Goal: Task Accomplishment & Management: Manage account settings

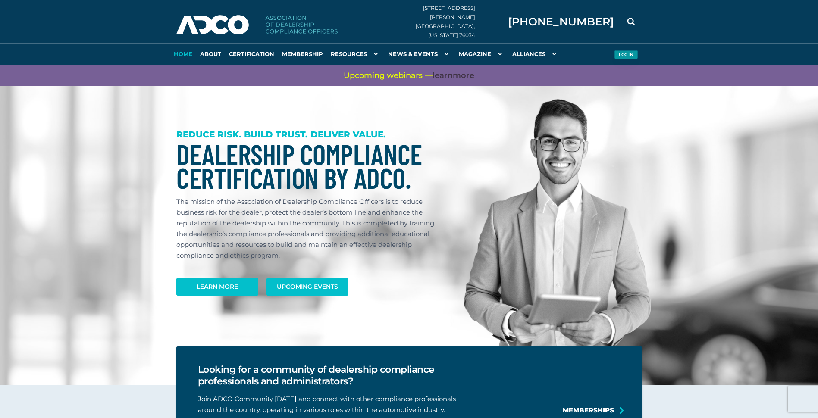
click at [625, 53] on button "Log in" at bounding box center [626, 54] width 24 height 9
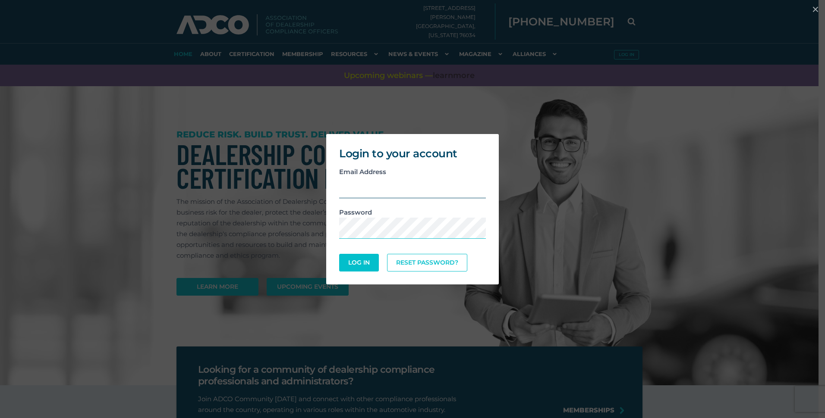
click at [345, 190] on input "email" at bounding box center [412, 187] width 147 height 21
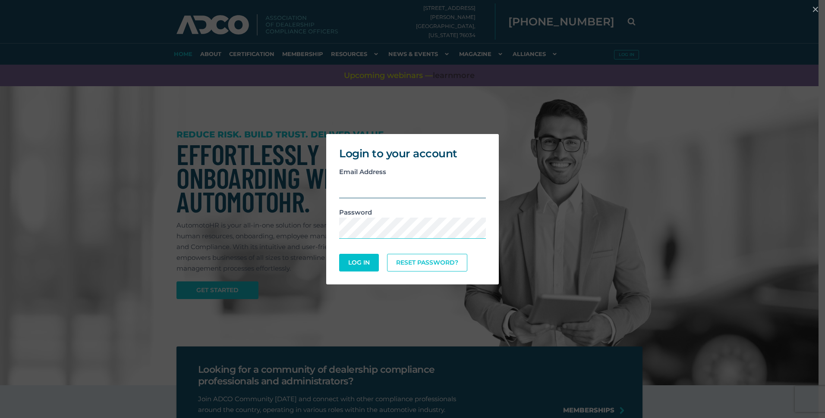
click at [366, 192] on input "email" at bounding box center [412, 187] width 147 height 21
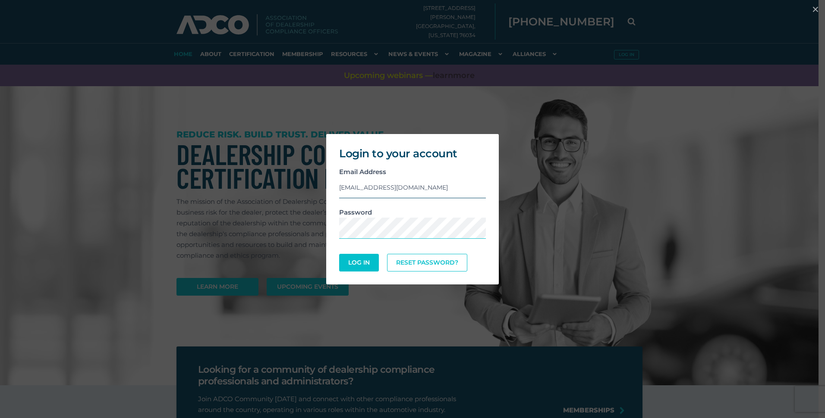
type input "[EMAIL_ADDRESS][DOMAIN_NAME]"
click at [339, 254] on button "Log In" at bounding box center [359, 263] width 40 height 18
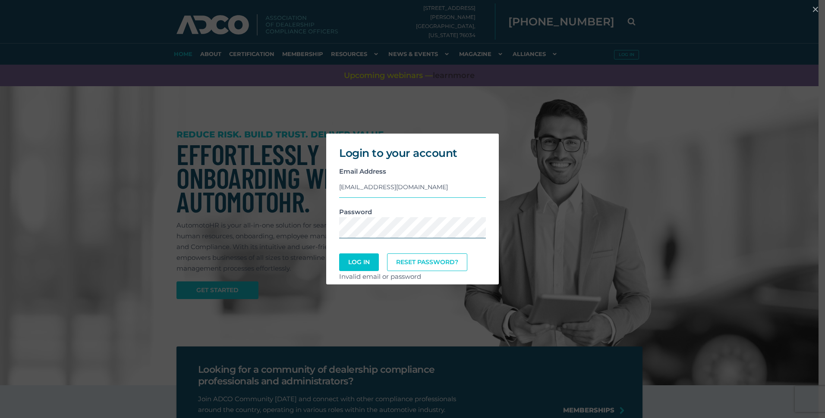
click at [294, 229] on div "Login to your account Email Address [EMAIL_ADDRESS][DOMAIN_NAME] Password Log I…" at bounding box center [412, 209] width 818 height 160
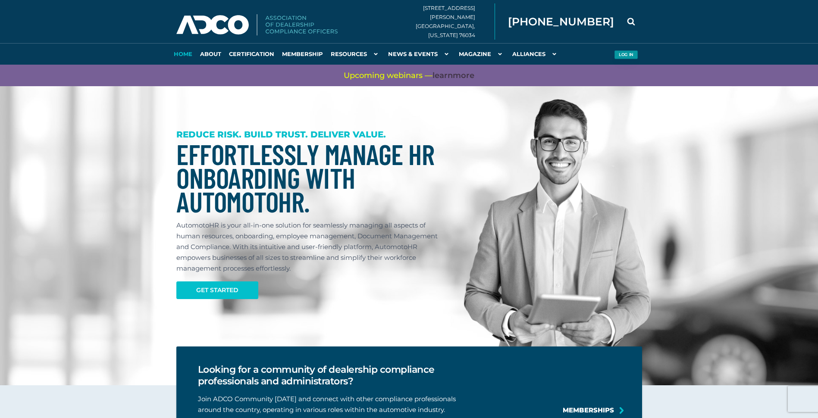
click at [628, 52] on button "Log in" at bounding box center [626, 54] width 24 height 9
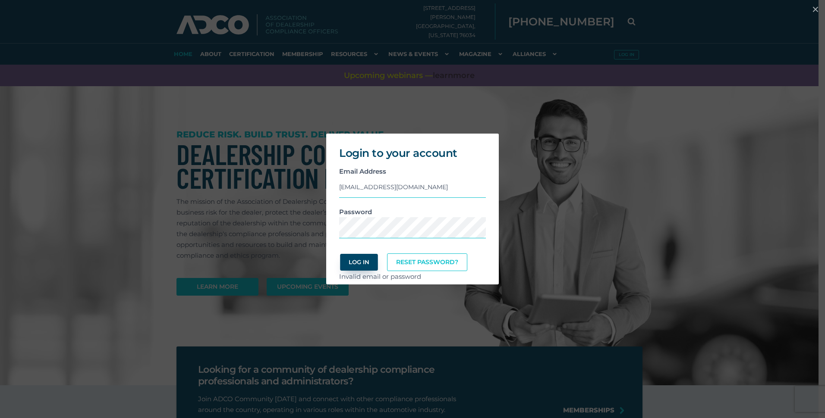
click at [362, 261] on button "Log In" at bounding box center [359, 262] width 38 height 17
